Goal: Transaction & Acquisition: Purchase product/service

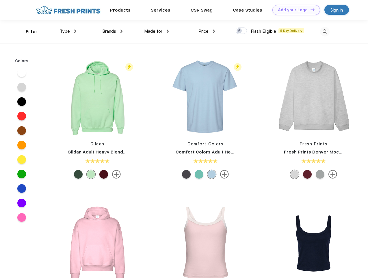
click at [294, 10] on link "Add your Logo Design Tool" at bounding box center [297, 10] width 48 height 10
click at [28, 32] on div "Filter" at bounding box center [32, 31] width 12 height 7
click at [68, 31] on span "Type" at bounding box center [65, 31] width 10 height 5
click at [112, 31] on span "Brands" at bounding box center [109, 31] width 14 height 5
click at [157, 31] on span "Made for" at bounding box center [153, 31] width 18 height 5
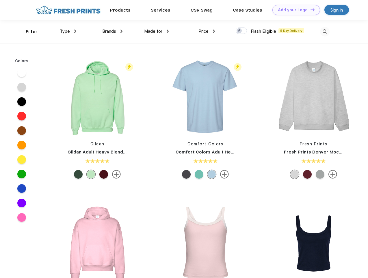
click at [207, 31] on span "Price" at bounding box center [204, 31] width 10 height 5
click at [242, 31] on div at bounding box center [241, 30] width 11 height 6
click at [240, 31] on input "checkbox" at bounding box center [238, 29] width 4 height 4
click at [325, 32] on img at bounding box center [325, 32] width 10 height 10
click at [22, 73] on div at bounding box center [21, 72] width 9 height 9
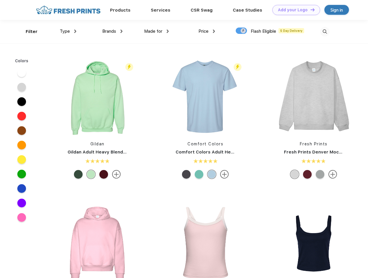
click at [22, 87] on div at bounding box center [21, 87] width 9 height 9
